Goal: Task Accomplishment & Management: Use online tool/utility

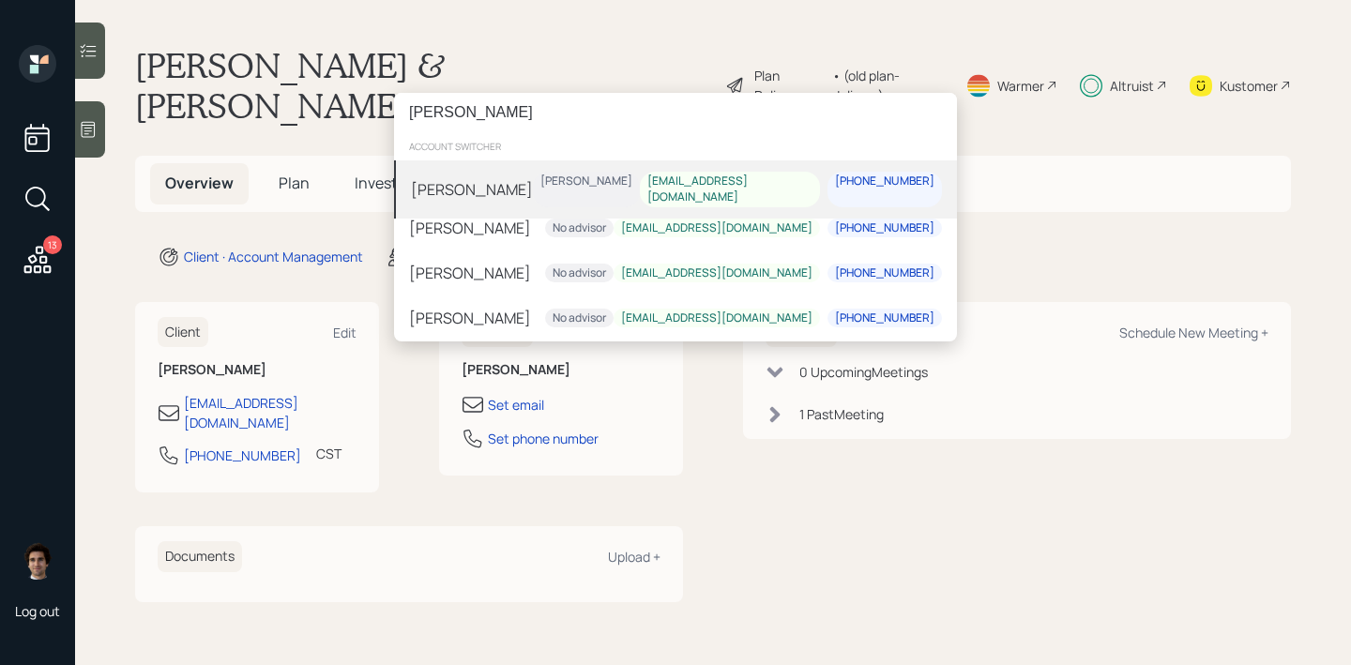
type input "[PERSON_NAME]"
click at [563, 177] on div "[PERSON_NAME] [PERSON_NAME] [EMAIL_ADDRESS][DOMAIN_NAME] [PHONE_NUMBER]" at bounding box center [675, 189] width 563 height 58
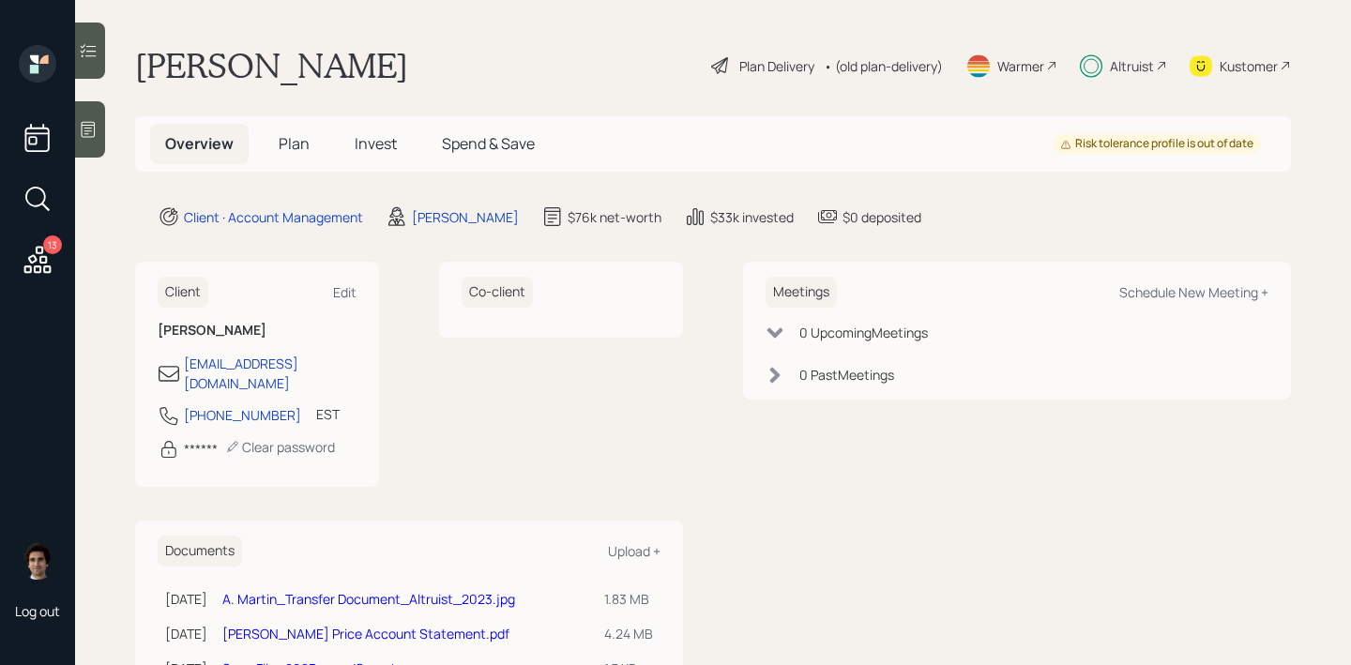
click at [758, 59] on div "Plan Delivery" at bounding box center [777, 66] width 75 height 20
